Goal: Information Seeking & Learning: Learn about a topic

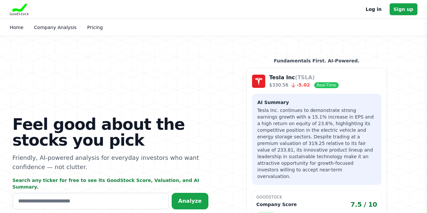
scroll to position [187, 0]
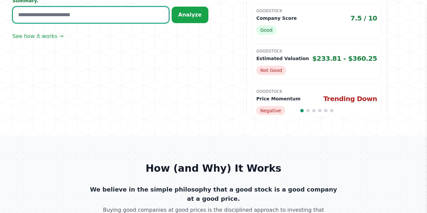
click at [143, 9] on input "text" at bounding box center [91, 15] width 156 height 17
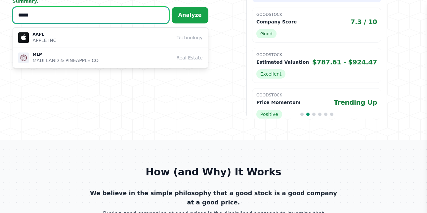
scroll to position [190, 0]
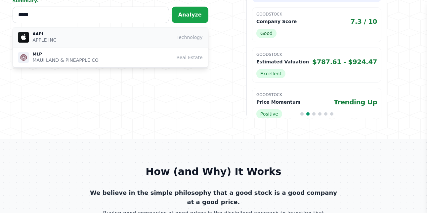
click at [129, 32] on div "AAPL APPLE INC Technology" at bounding box center [110, 37] width 185 height 12
type input "****"
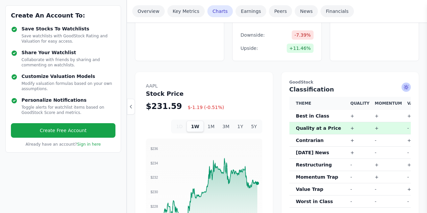
scroll to position [373, 0]
